Goal: Task Accomplishment & Management: Manage account settings

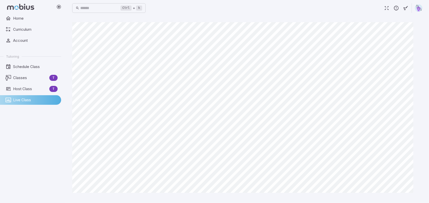
click at [418, 6] on img at bounding box center [419, 8] width 8 height 8
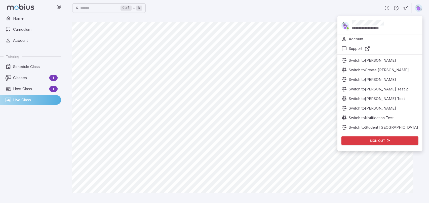
click at [325, 4] on div "**********" at bounding box center [247, 8] width 350 height 11
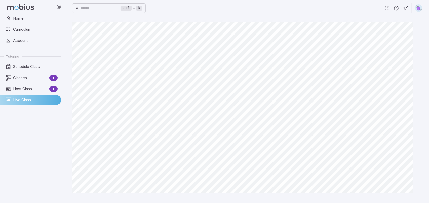
click at [316, 17] on main "Canvas actions 100 % Exit zen mode" at bounding box center [247, 109] width 362 height 187
drag, startPoint x: 421, startPoint y: 10, endPoint x: 398, endPoint y: 3, distance: 24.1
click at [421, 10] on img at bounding box center [419, 8] width 8 height 8
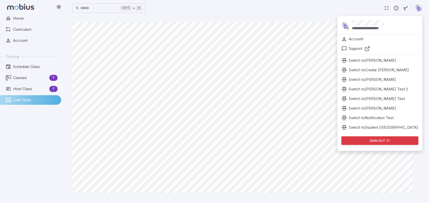
click at [401, 98] on p "Switch to Elwin Test" at bounding box center [377, 99] width 56 height 6
